Goal: Task Accomplishment & Management: Use online tool/utility

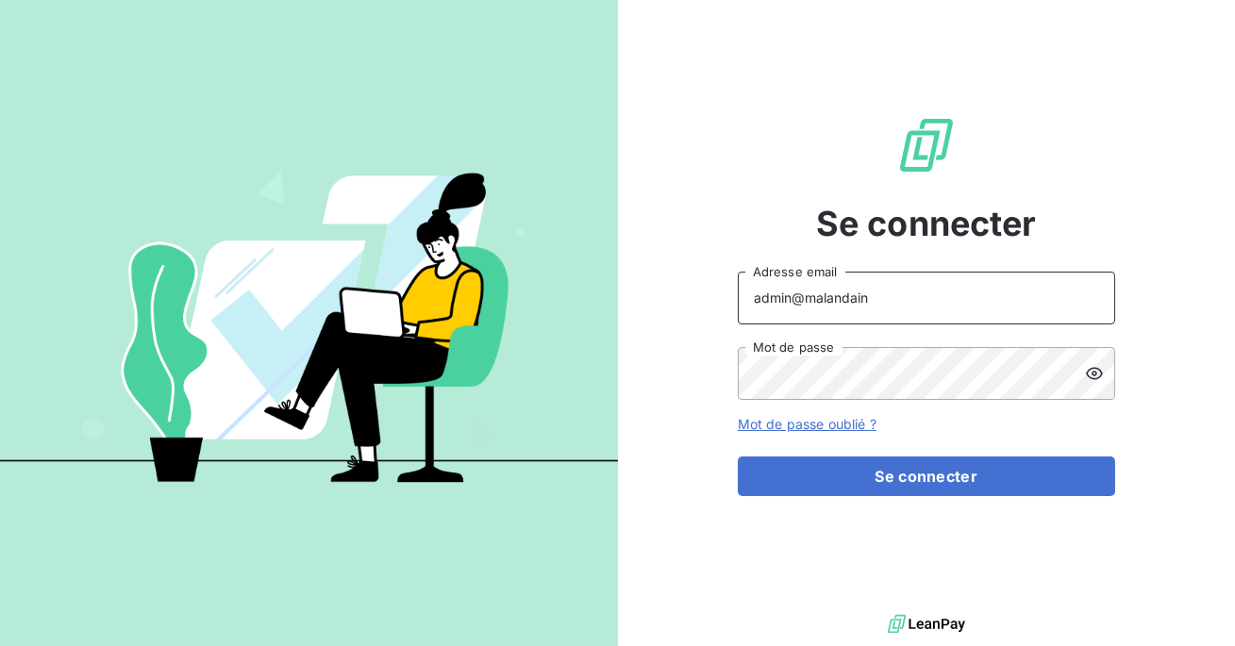
click at [920, 305] on input "admin@malandain" at bounding box center [926, 298] width 377 height 53
type input "admin@talenzalteisauditiledefrance"
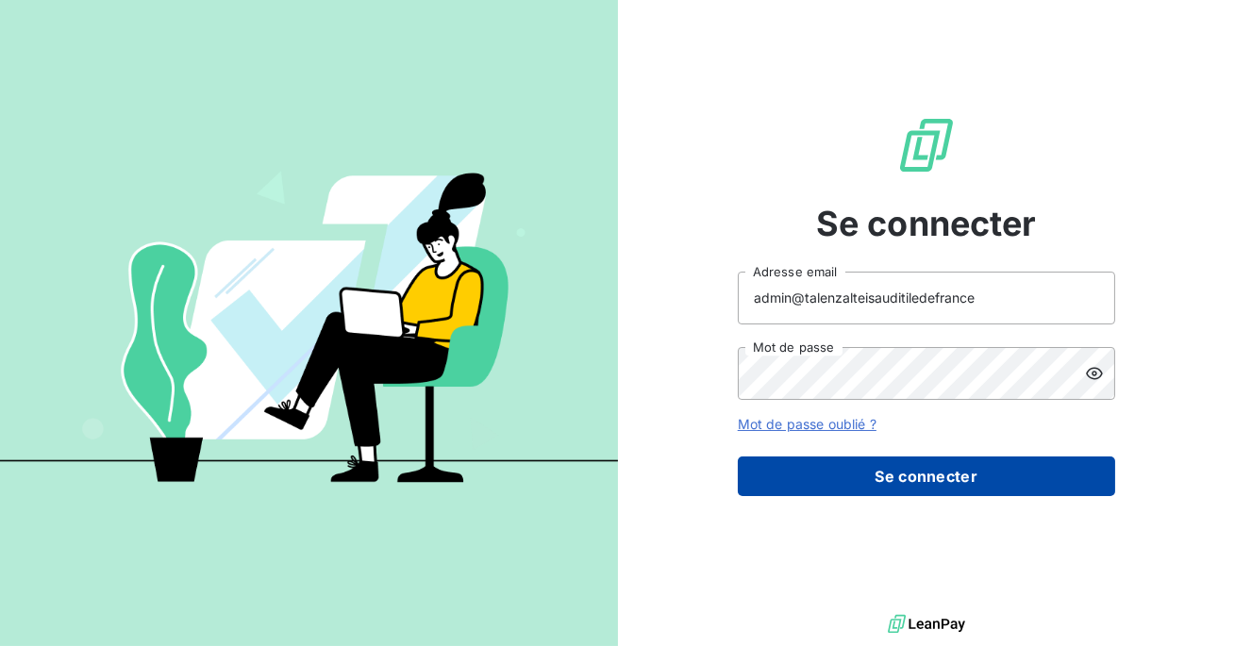
click at [903, 482] on button "Se connecter" at bounding box center [926, 476] width 377 height 40
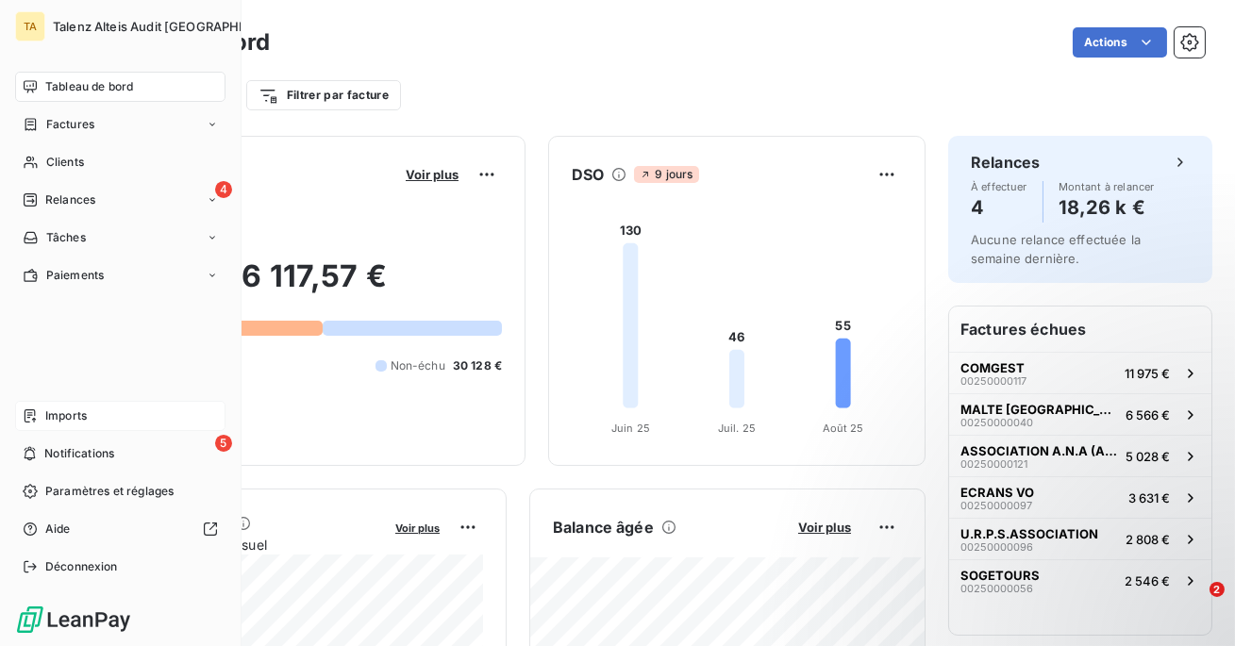
click at [41, 417] on div "Imports" at bounding box center [120, 416] width 210 height 30
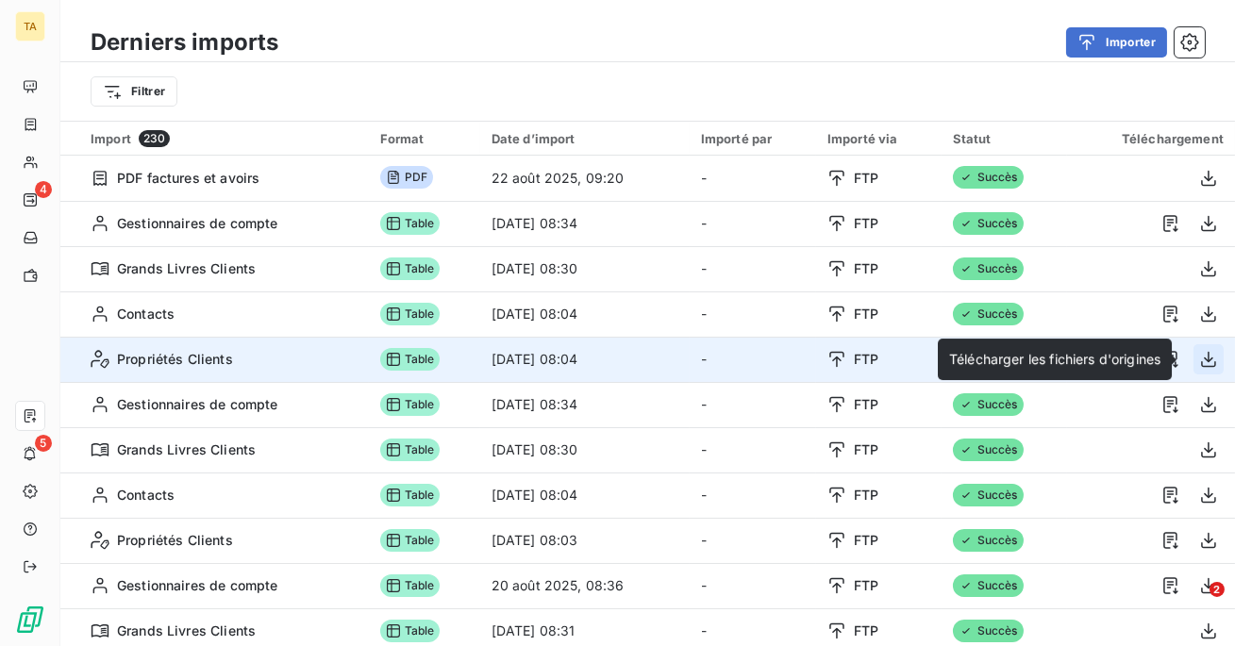
click at [1199, 356] on icon "button" at bounding box center [1208, 359] width 19 height 19
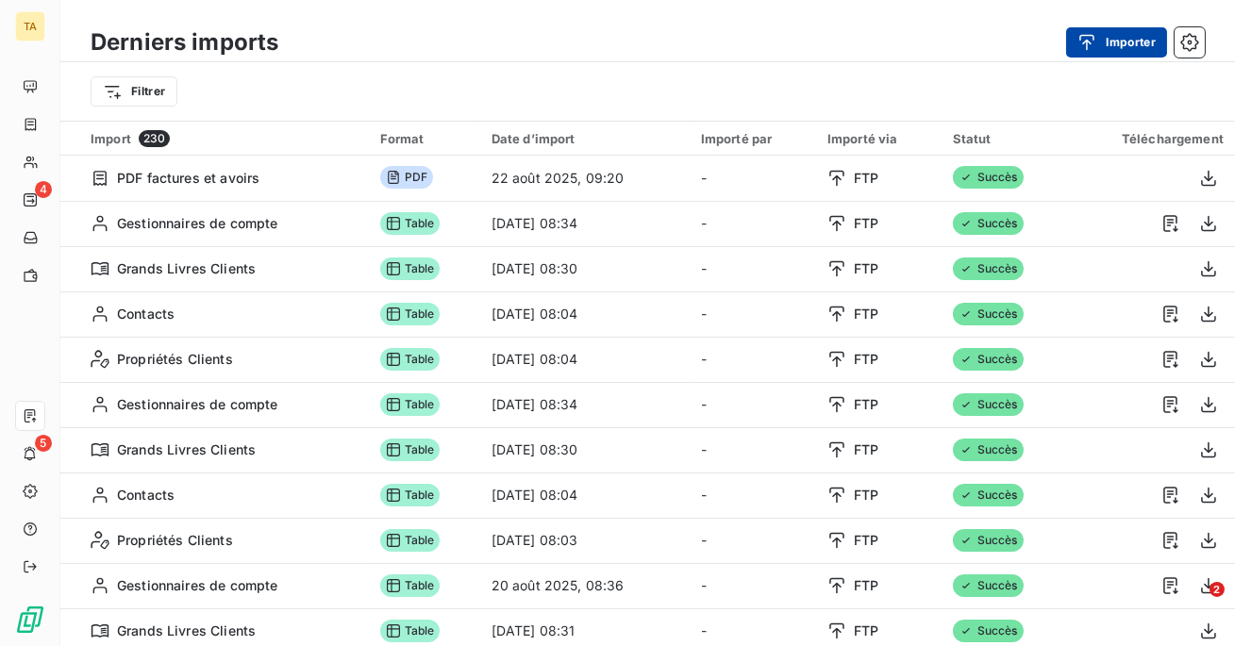
click at [1102, 41] on div "button" at bounding box center [1091, 42] width 28 height 19
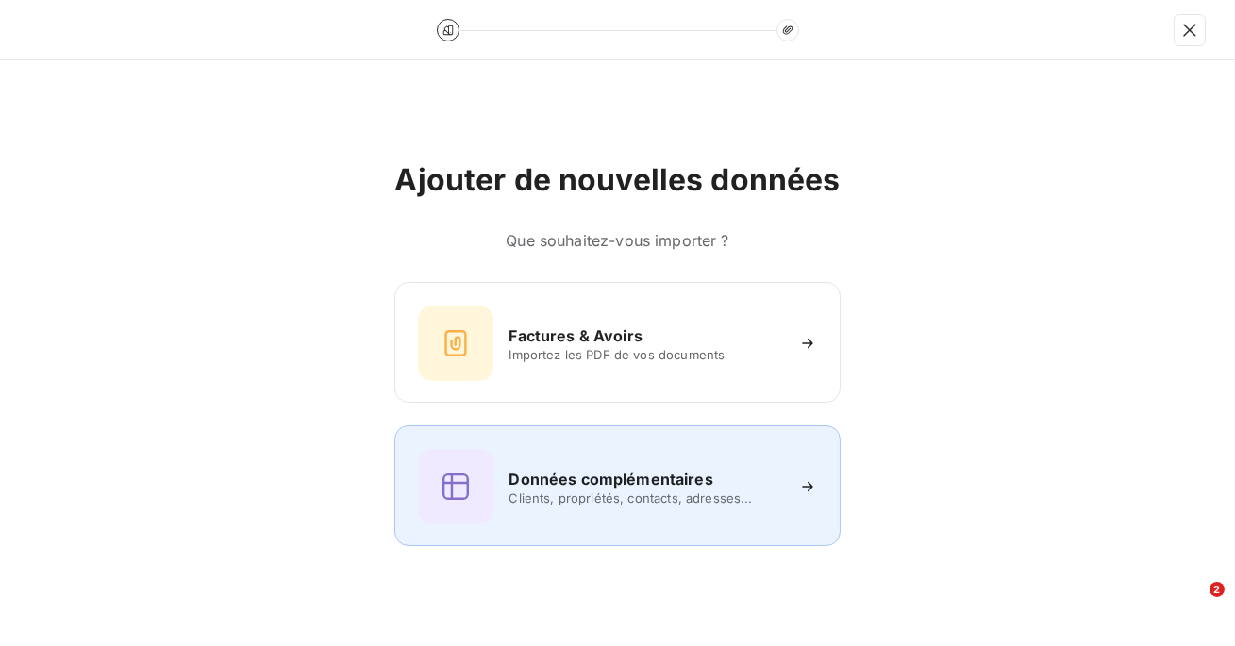
click at [669, 472] on h6 "Données complémentaires" at bounding box center [610, 479] width 204 height 23
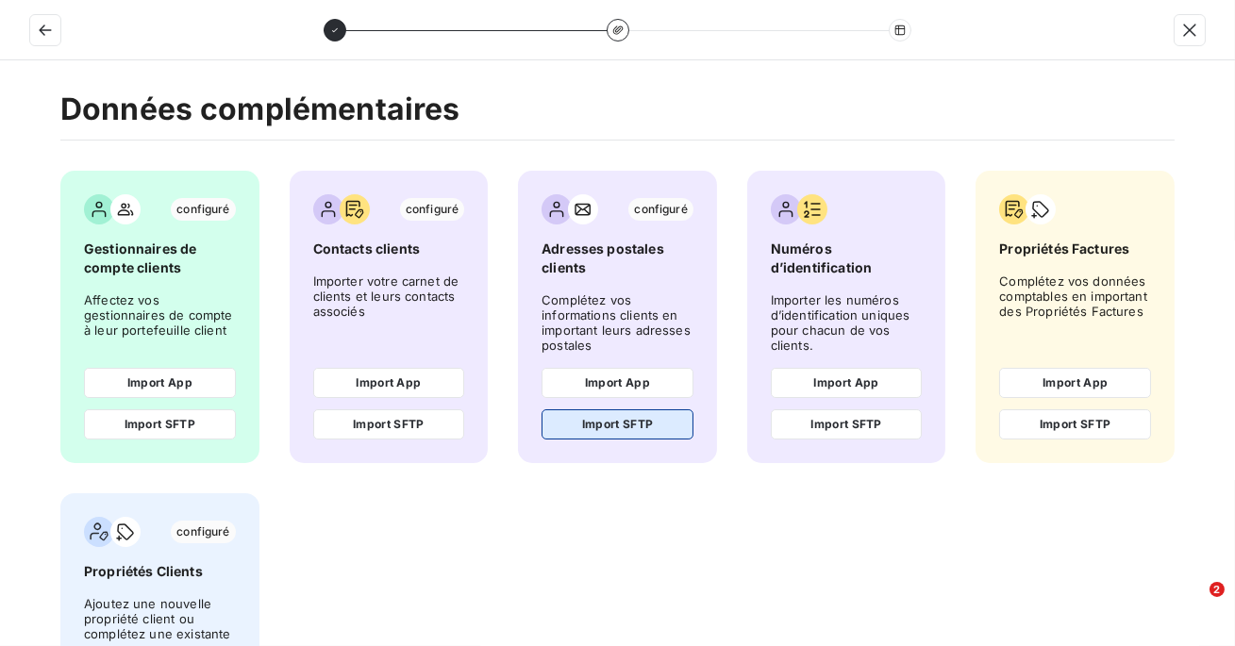
click at [642, 429] on button "Import SFTP" at bounding box center [617, 424] width 152 height 30
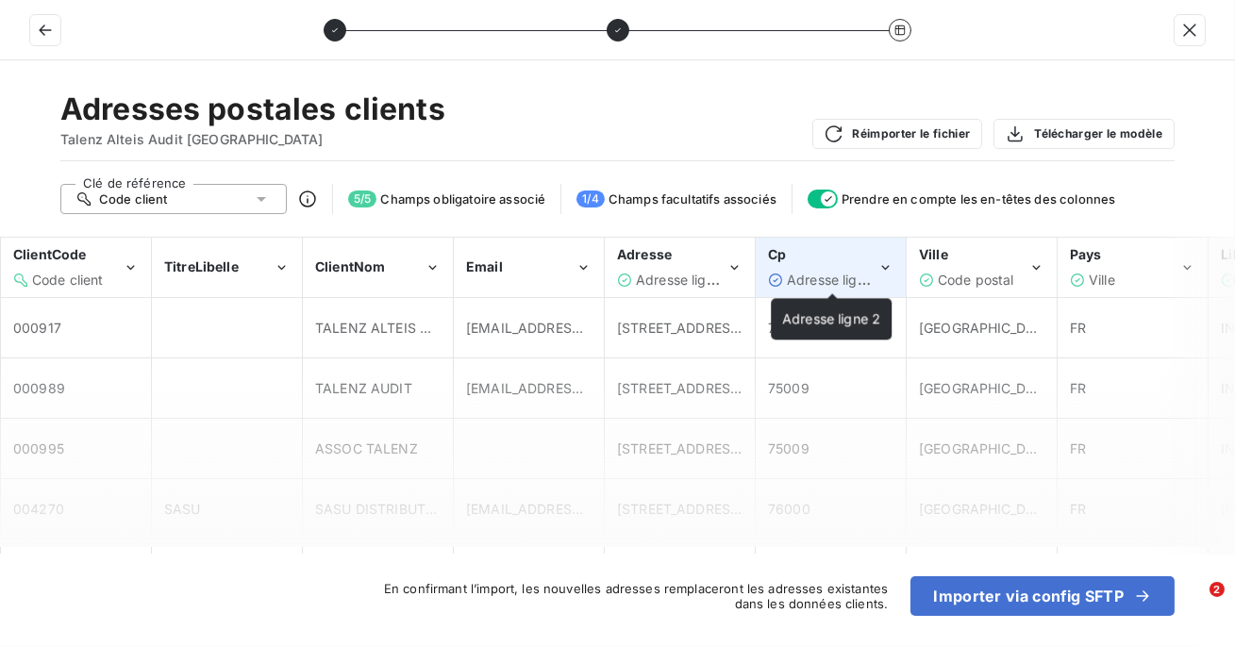
click at [798, 280] on span "Adresse ligne 2" at bounding box center [836, 280] width 98 height 16
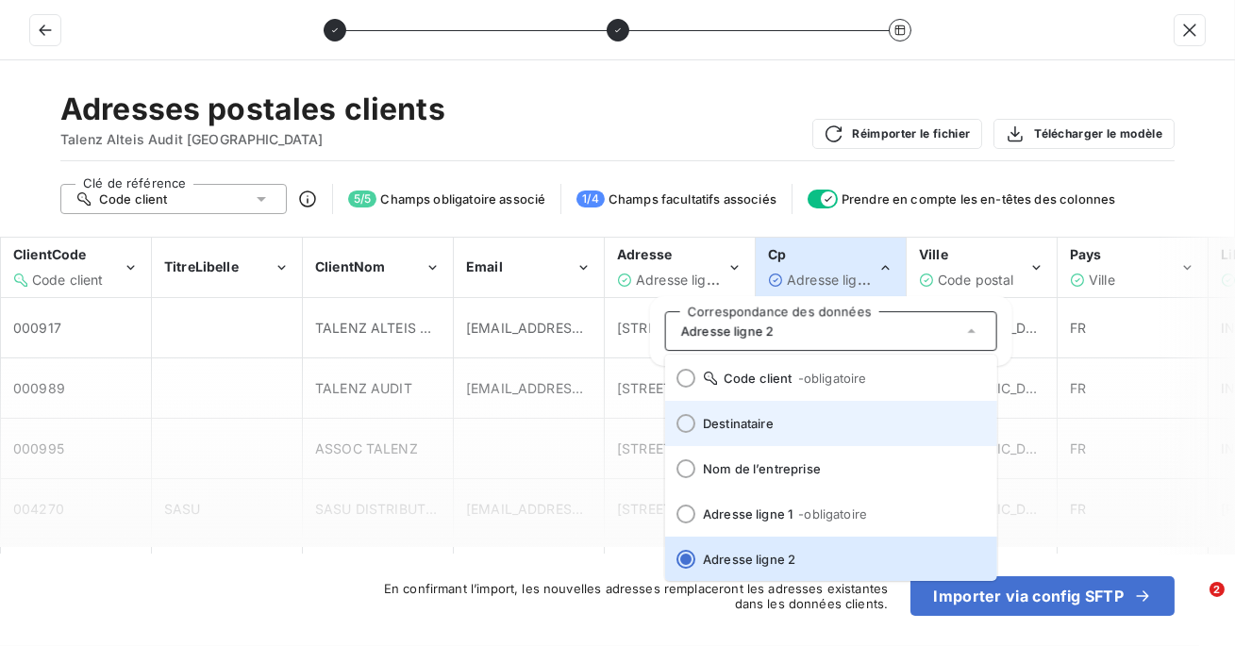
scroll to position [233, 0]
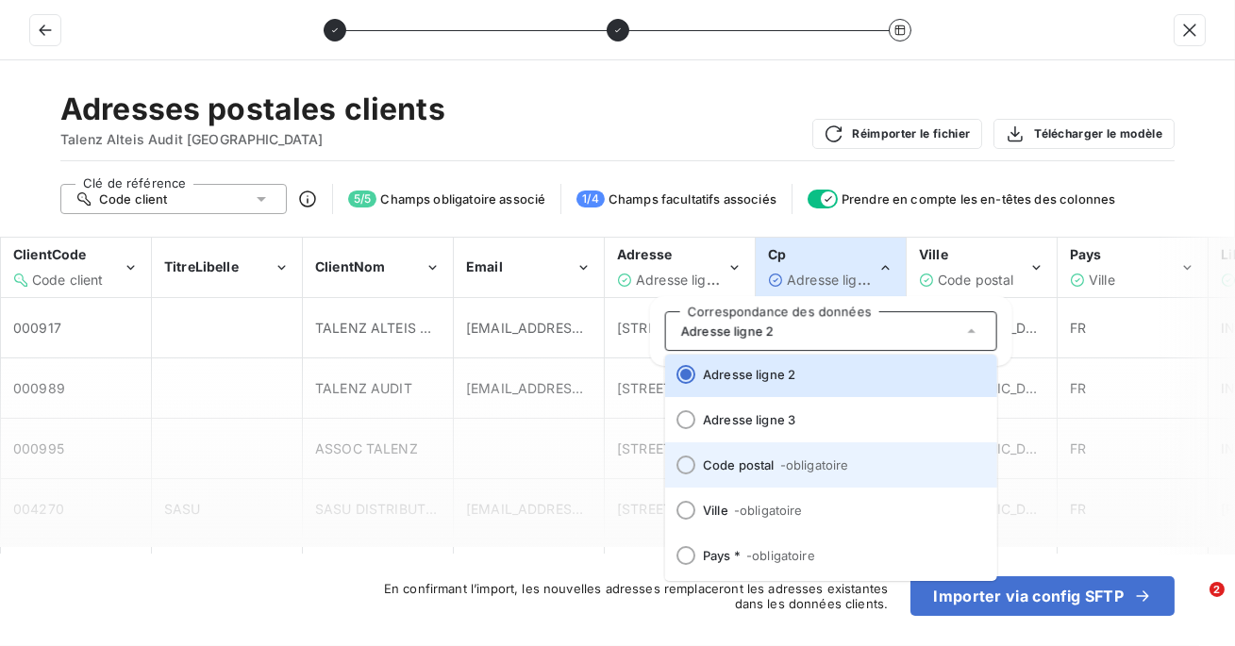
click at [771, 472] on li "Code postal - obligatoire" at bounding box center [831, 464] width 332 height 45
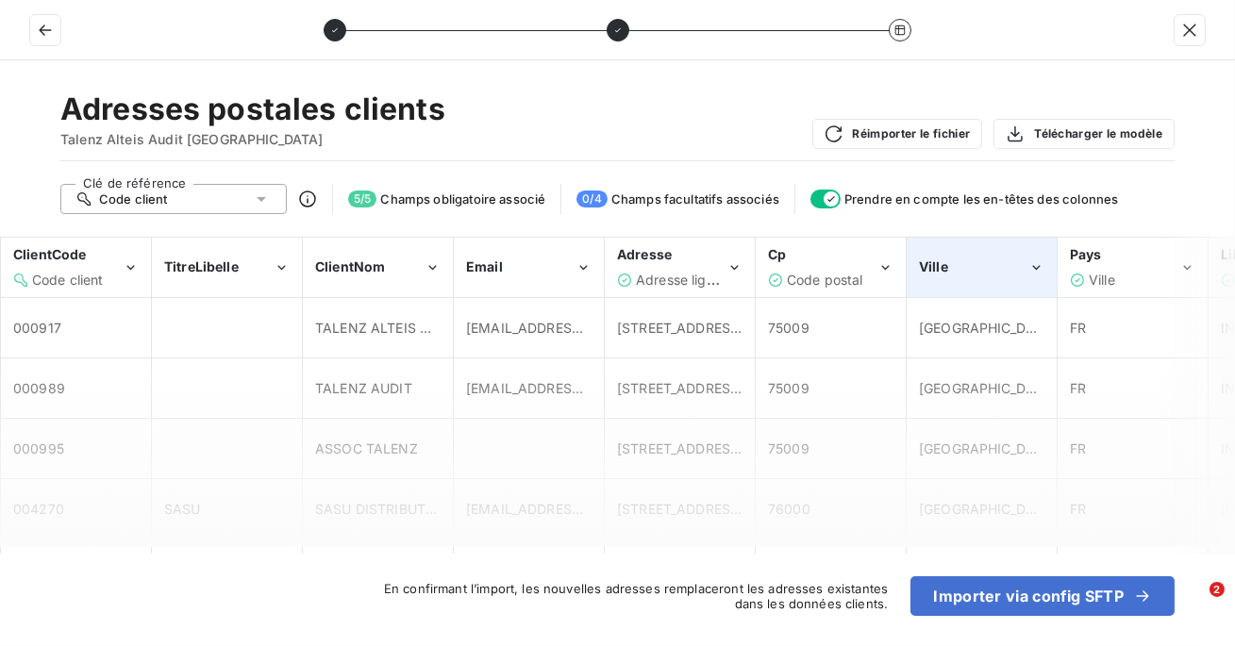
click at [955, 294] on div "Ville" at bounding box center [981, 268] width 148 height 58
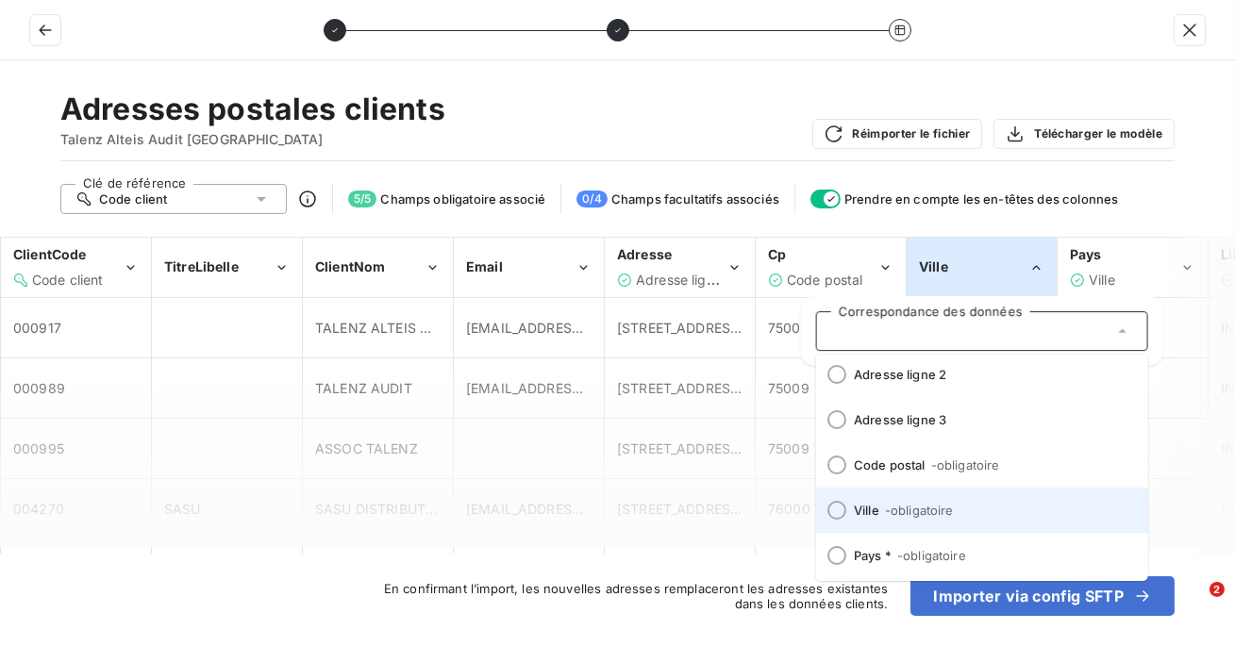
click at [866, 513] on span "Ville - obligatoire" at bounding box center [993, 510] width 279 height 15
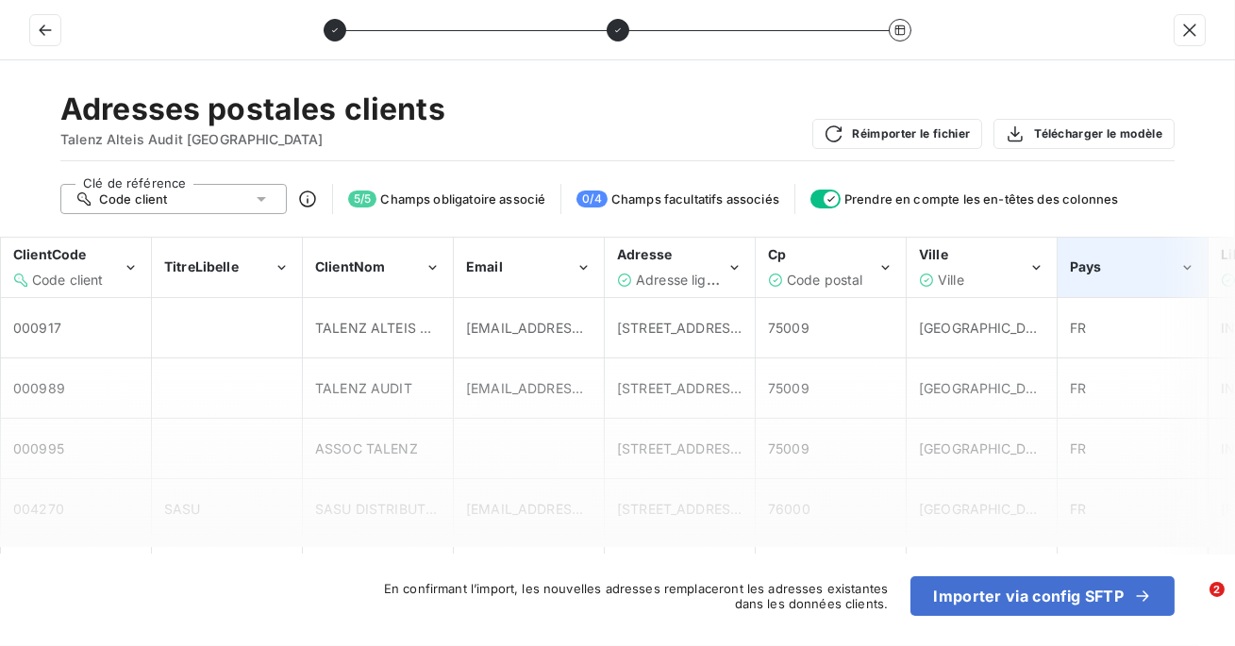
click at [1102, 273] on div "Pays" at bounding box center [1123, 266] width 109 height 19
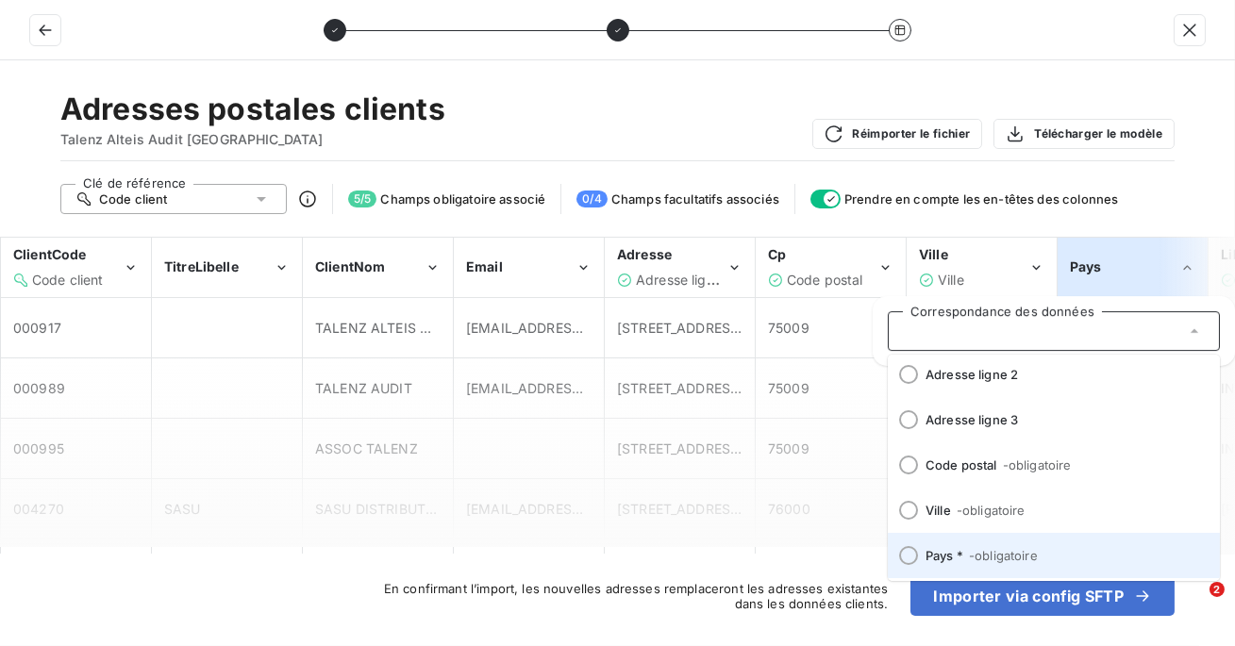
click at [970, 551] on span "- obligatoire" at bounding box center [1003, 555] width 69 height 15
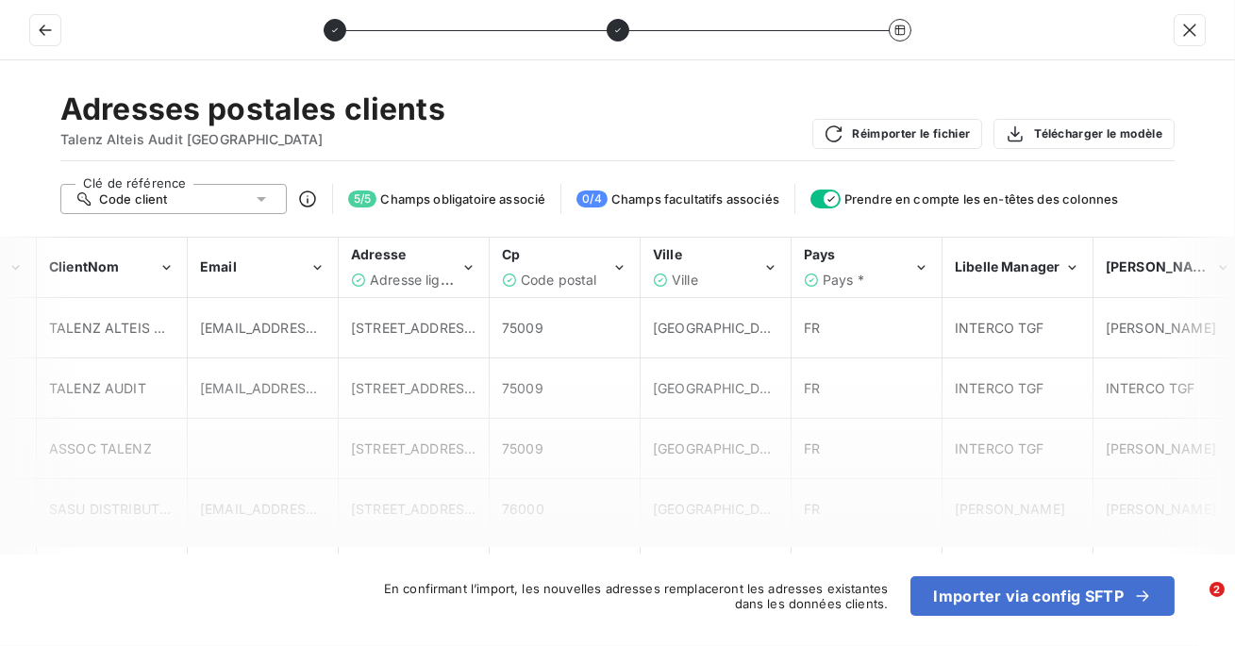
scroll to position [0, 377]
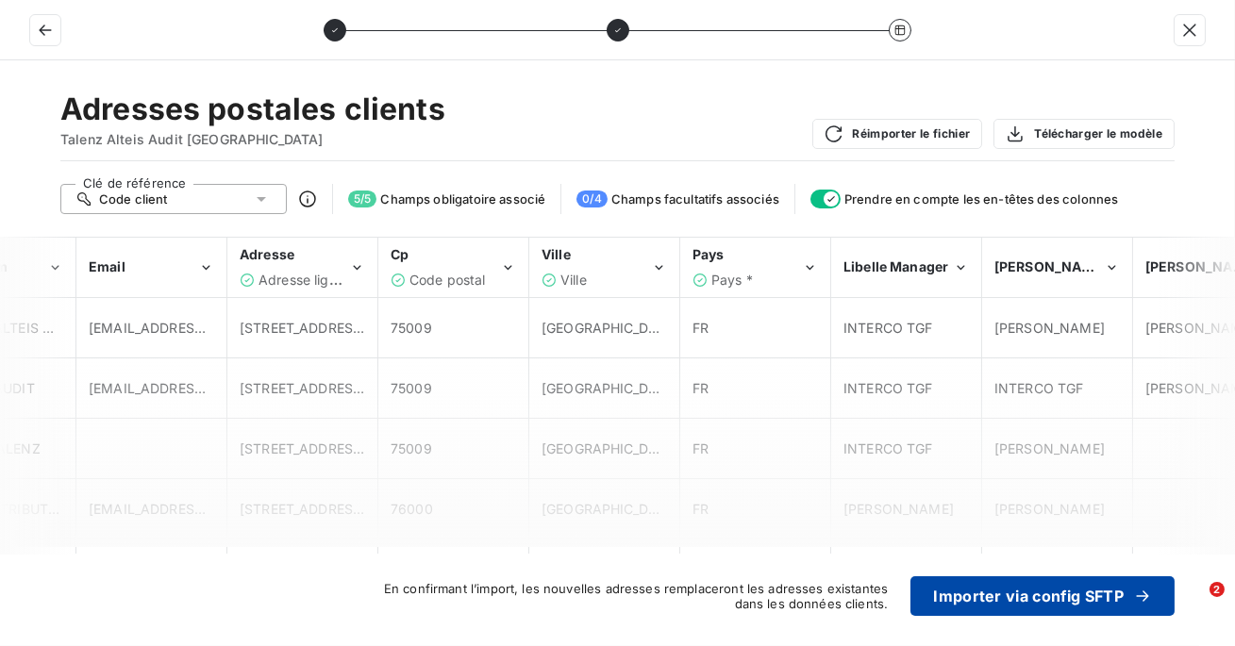
click at [1010, 594] on button "Importer via config SFTP" at bounding box center [1042, 596] width 264 height 40
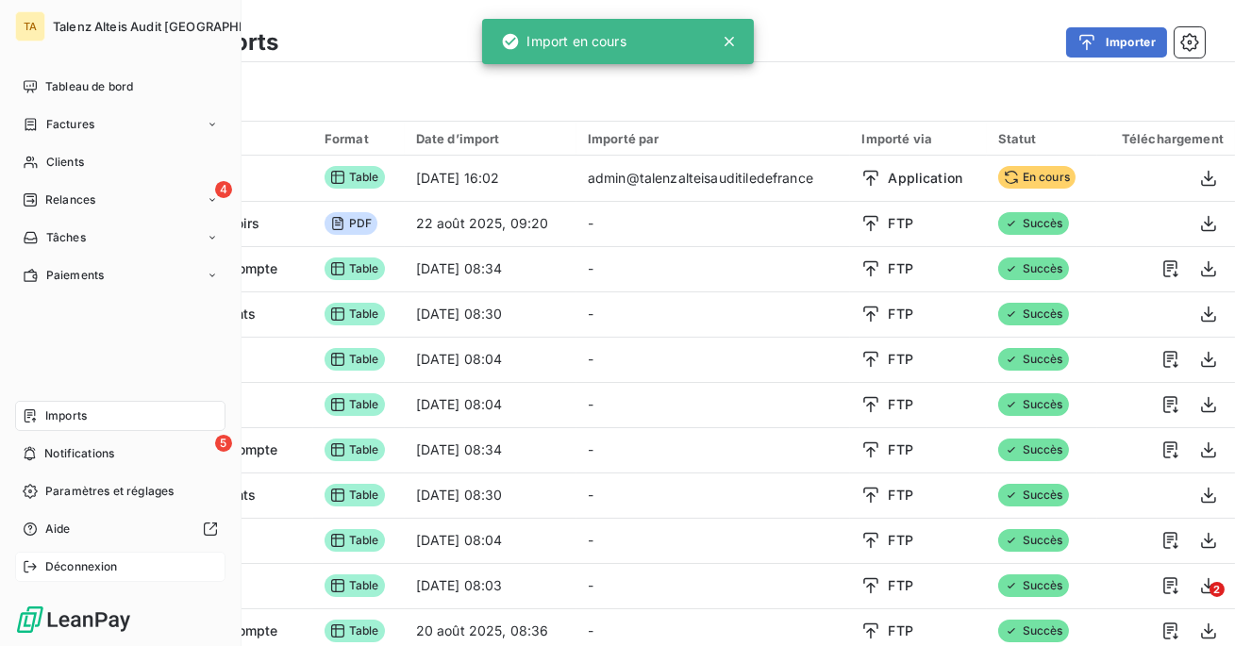
click at [48, 576] on div "Déconnexion" at bounding box center [120, 567] width 210 height 30
